Goal: Transaction & Acquisition: Purchase product/service

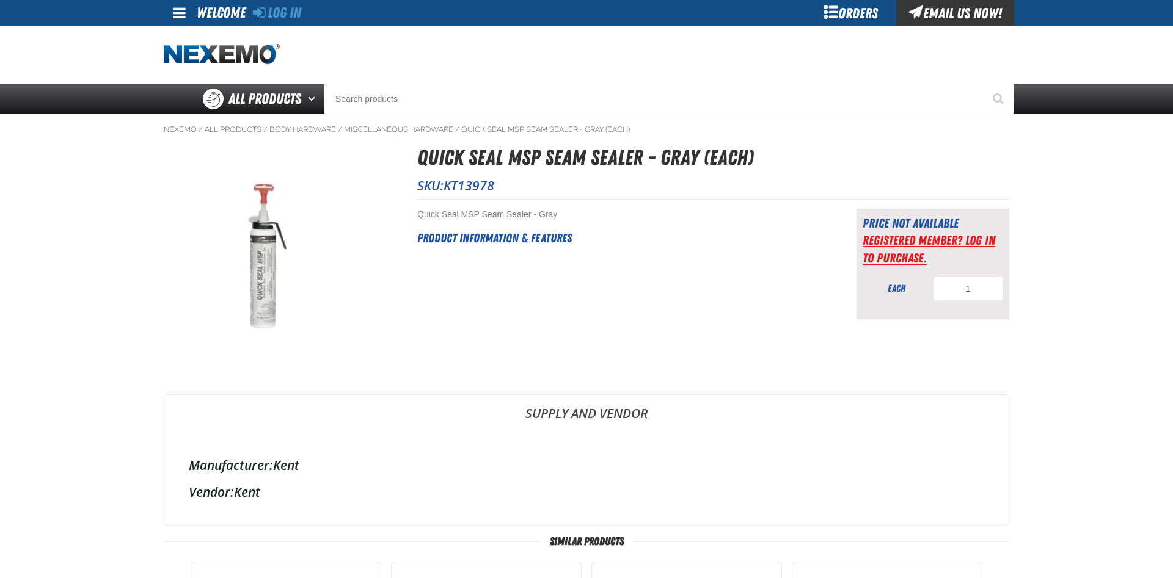
click at [909, 245] on link "Registered Member? Log In to purchase." at bounding box center [928, 249] width 133 height 32
click at [854, 5] on div "Orders" at bounding box center [850, 13] width 92 height 26
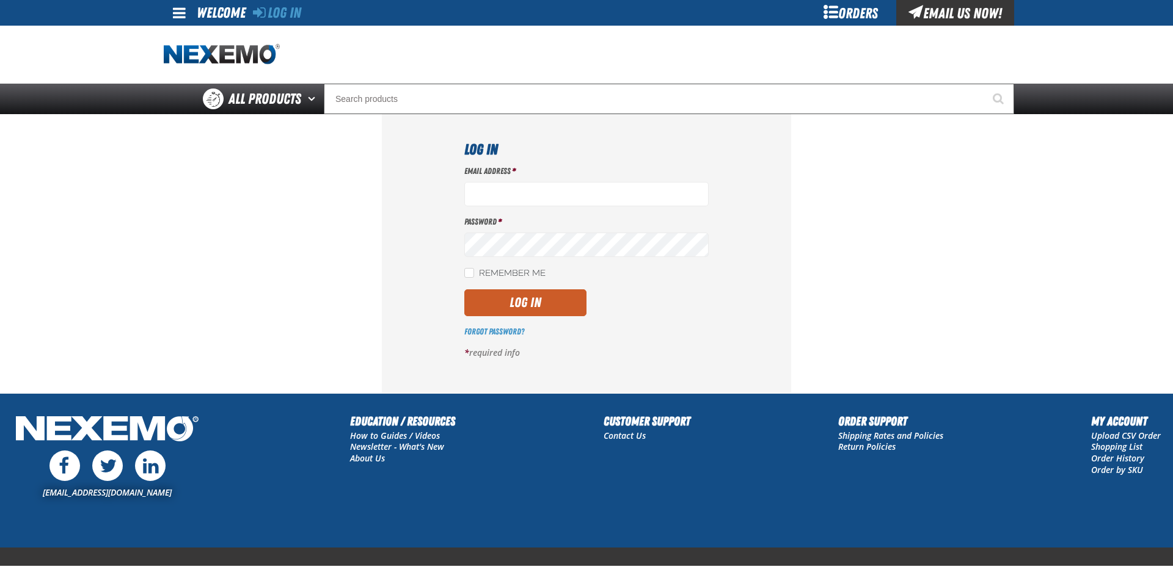
click at [176, 20] on span at bounding box center [179, 12] width 13 height 15
click at [192, 41] on link "Log In Log In" at bounding box center [185, 37] width 32 height 12
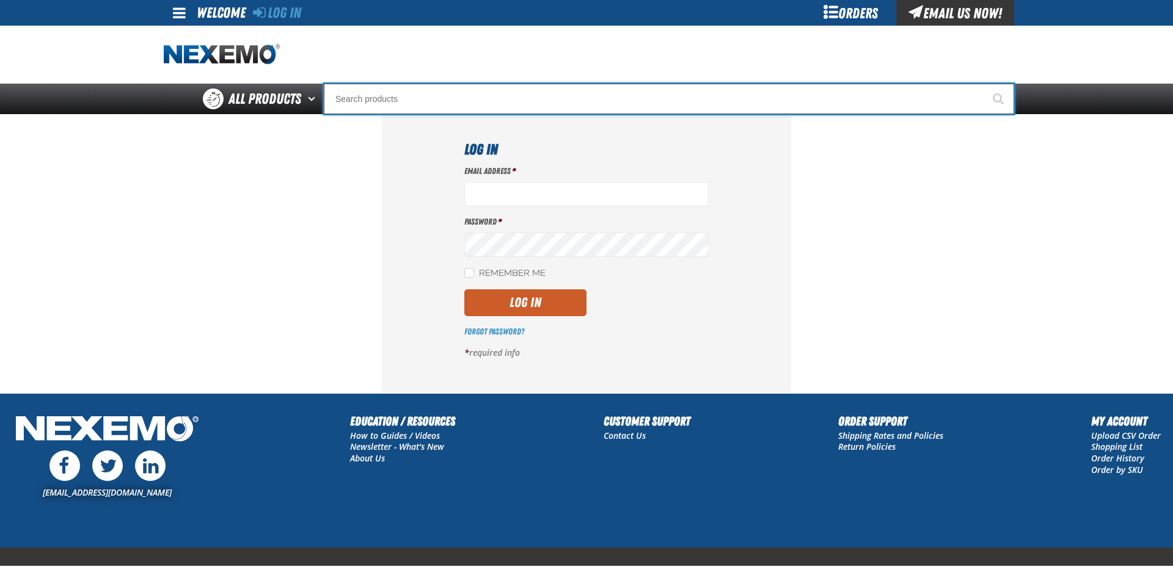
click at [336, 101] on input "Search" at bounding box center [669, 99] width 690 height 31
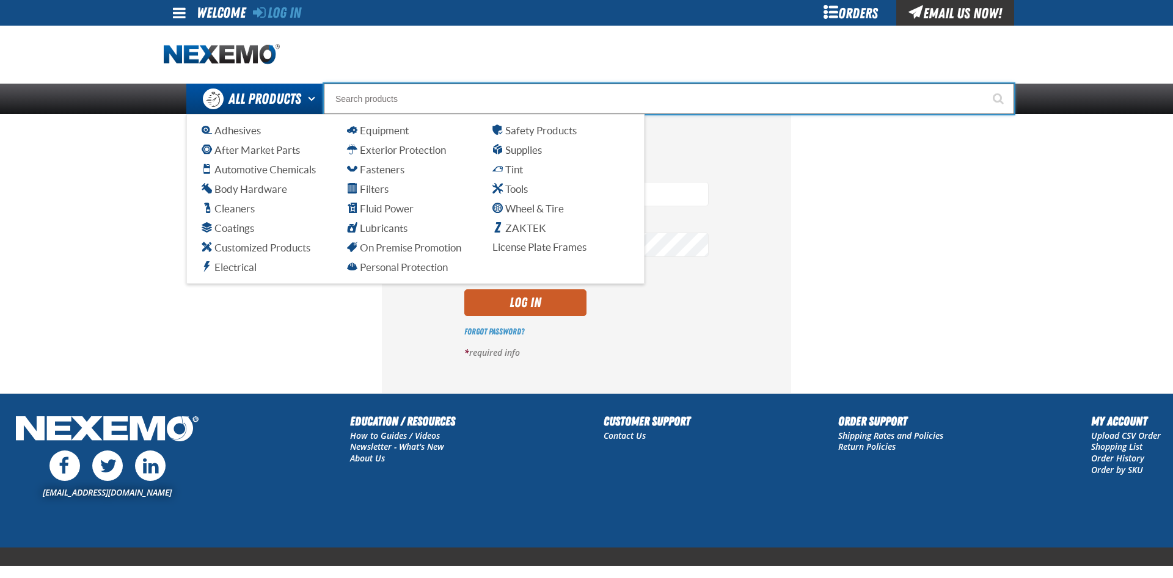
click at [266, 111] on link "All Products" at bounding box center [254, 99] width 137 height 31
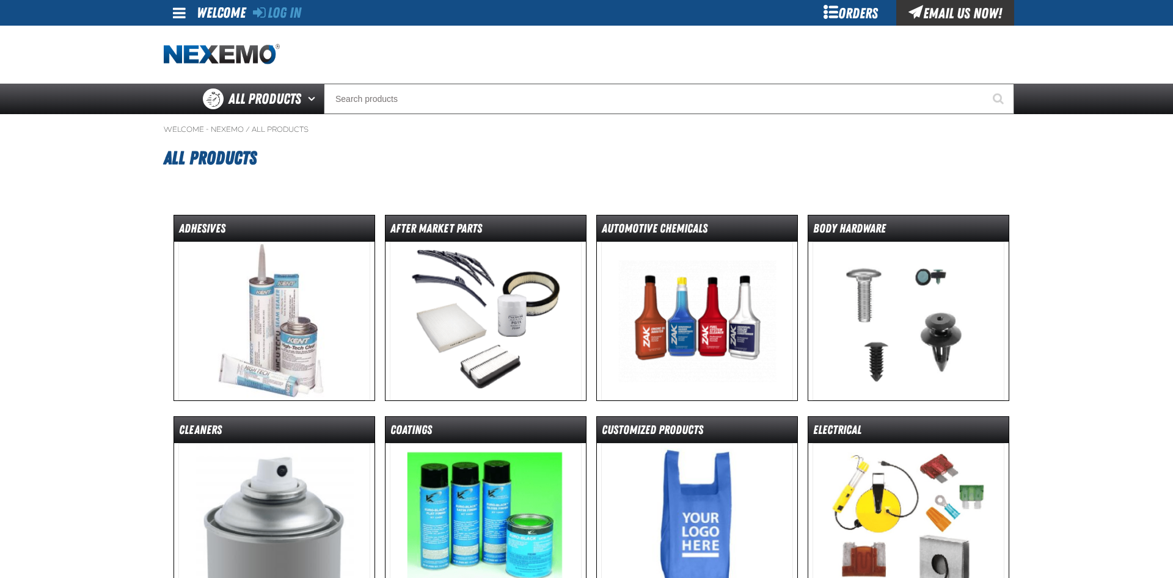
click at [846, 9] on div "Orders" at bounding box center [850, 13] width 92 height 26
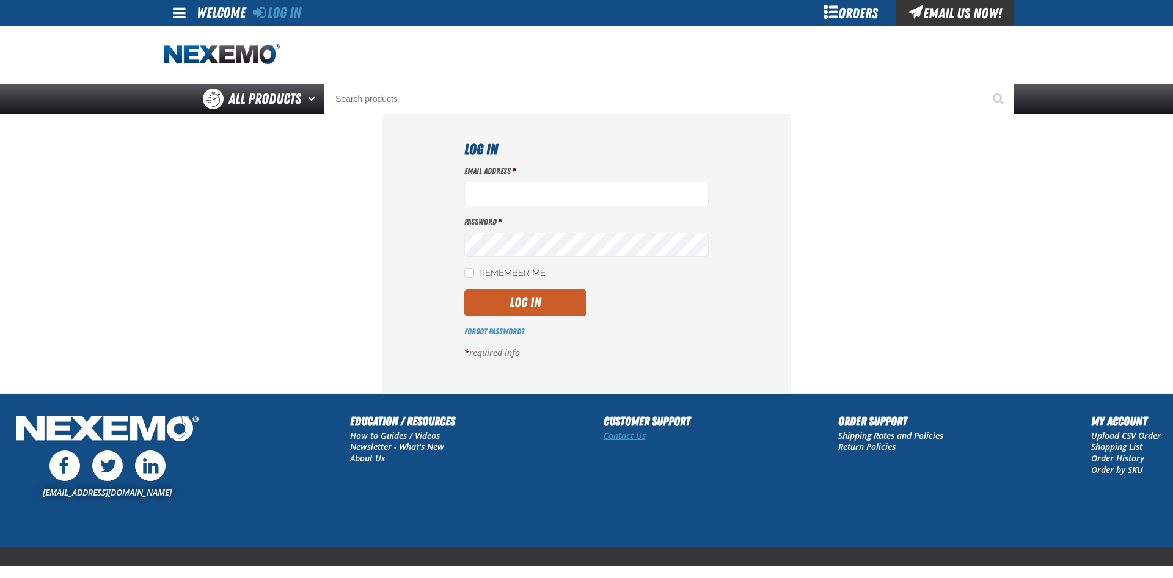
click at [625, 441] on link "Contact Us" at bounding box center [624, 436] width 42 height 12
